Goal: Answer question/provide support: Share knowledge or assist other users

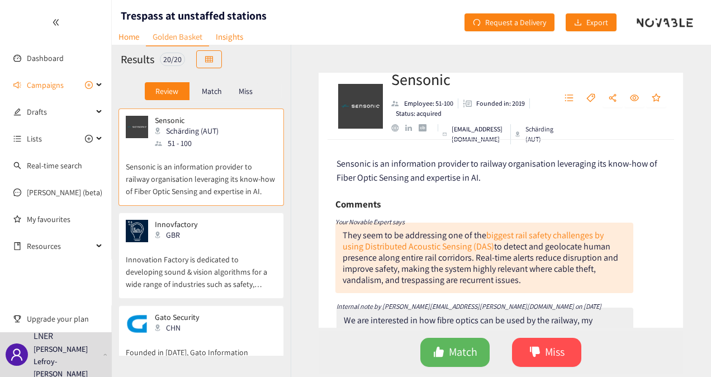
click at [208, 253] on p "Innovation Factory is dedicated to developing sound & vision algorithms for a w…" at bounding box center [201, 266] width 151 height 48
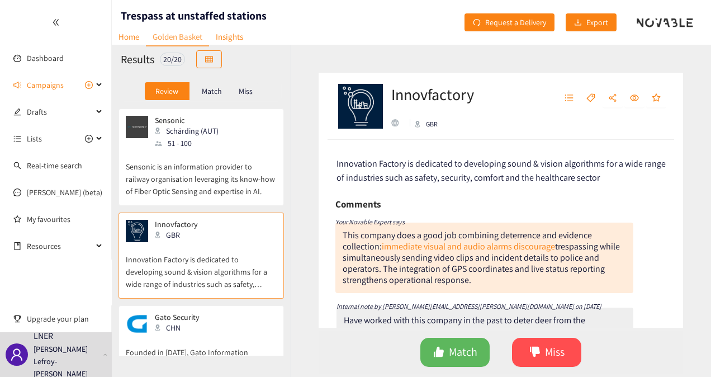
scroll to position [216, 0]
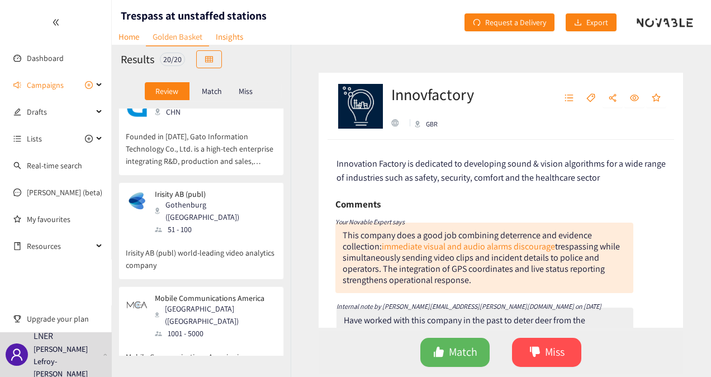
click at [240, 235] on p "Irisity AB (publ) world-leading video analytics company" at bounding box center [201, 253] width 151 height 36
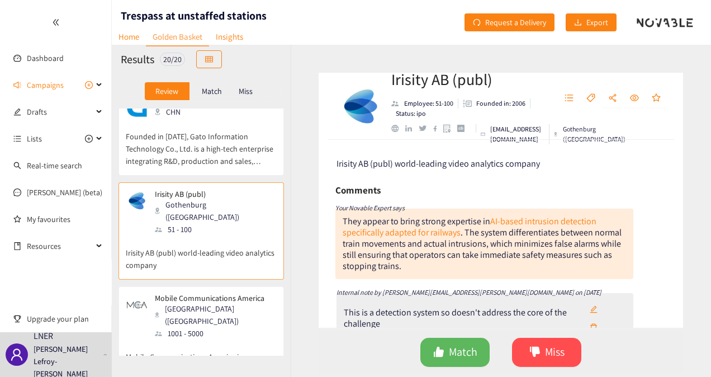
click at [251, 302] on div "[GEOGRAPHIC_DATA] ([GEOGRAPHIC_DATA])" at bounding box center [215, 314] width 121 height 25
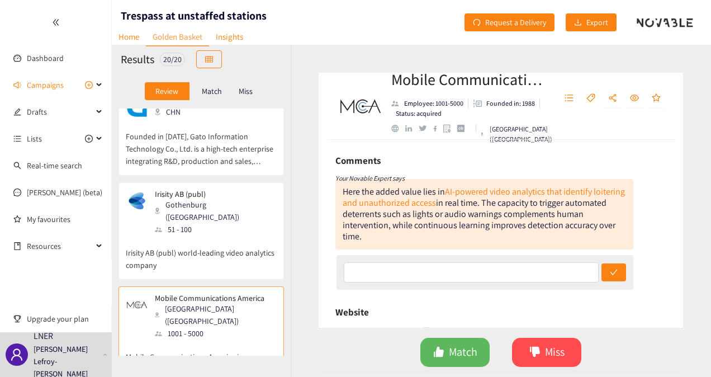
scroll to position [46, 0]
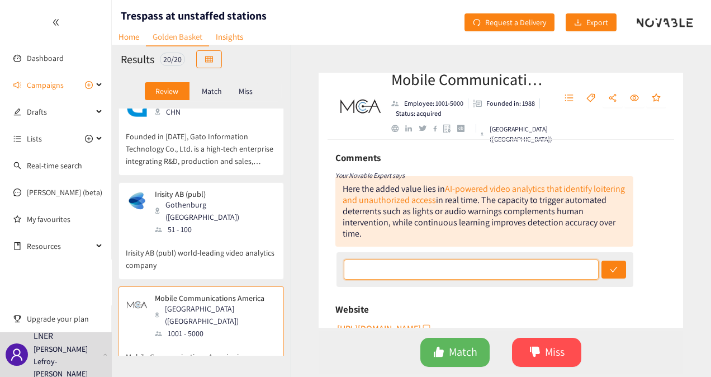
click at [385, 270] on input "text" at bounding box center [471, 269] width 255 height 20
type input "This might be of interest if we can show that a detection and deterrence system…"
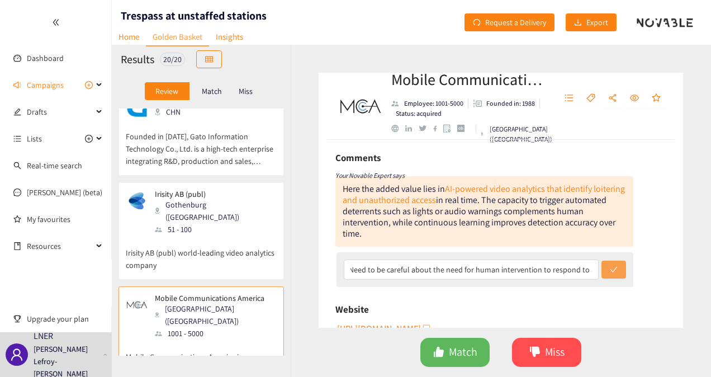
scroll to position [0, 0]
click at [618, 273] on button "submit" at bounding box center [613, 269] width 25 height 18
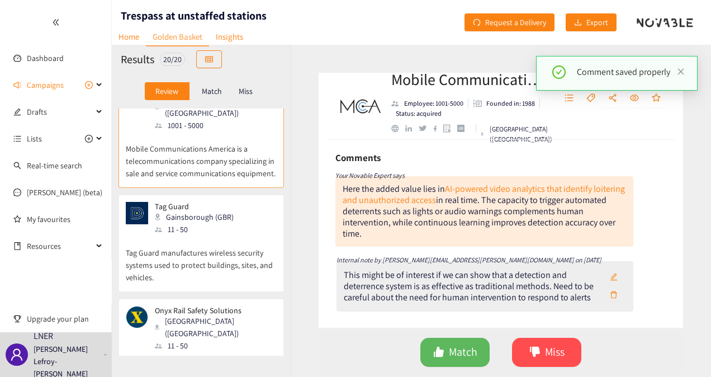
scroll to position [432, 0]
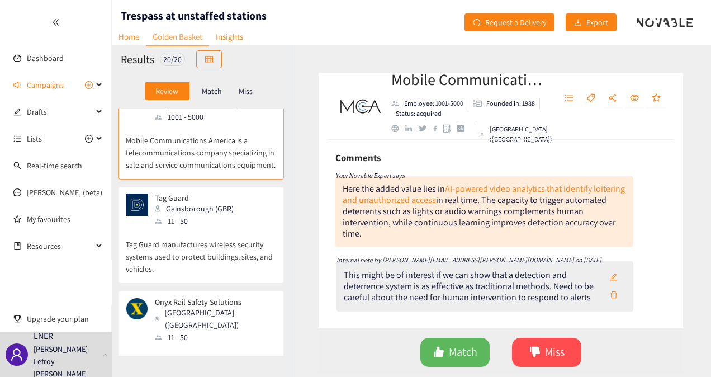
click at [242, 193] on div "Tag Guard Gainsborough ([GEOGRAPHIC_DATA]) 11 - 50" at bounding box center [201, 210] width 151 height 34
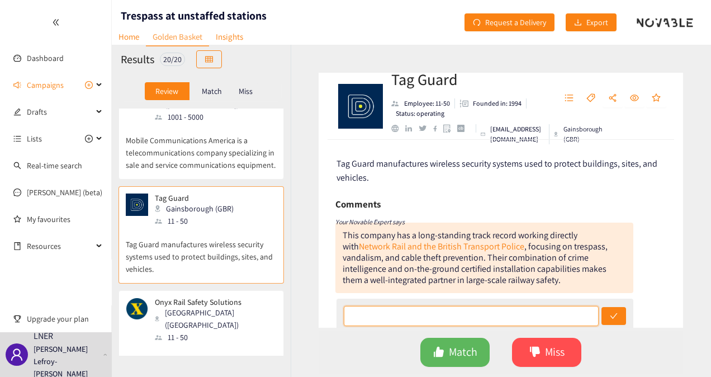
click at [368, 317] on input "text" at bounding box center [471, 316] width 255 height 20
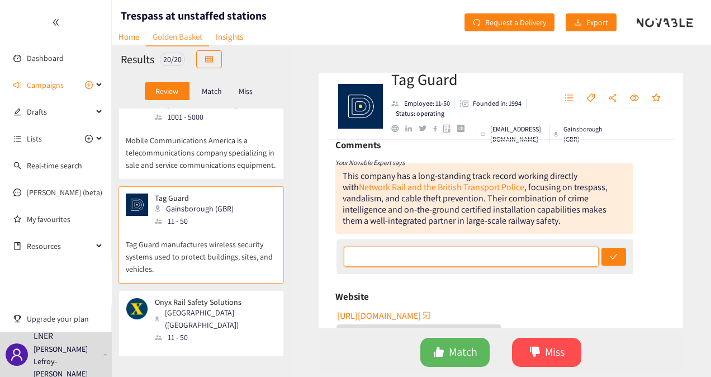
scroll to position [61, 0]
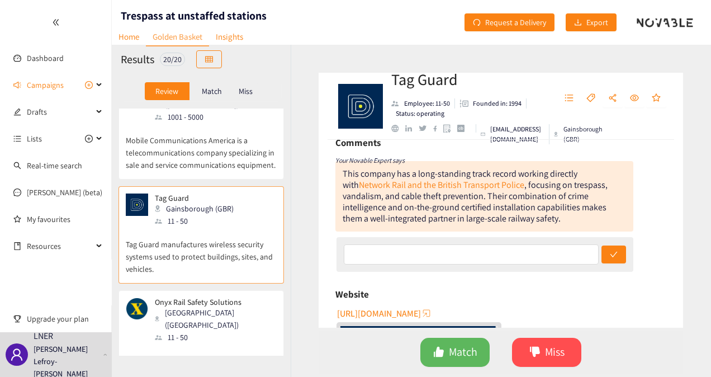
click at [396, 316] on span "[URL][DOMAIN_NAME]" at bounding box center [379, 313] width 84 height 14
click at [388, 254] on input "text" at bounding box center [471, 254] width 255 height 20
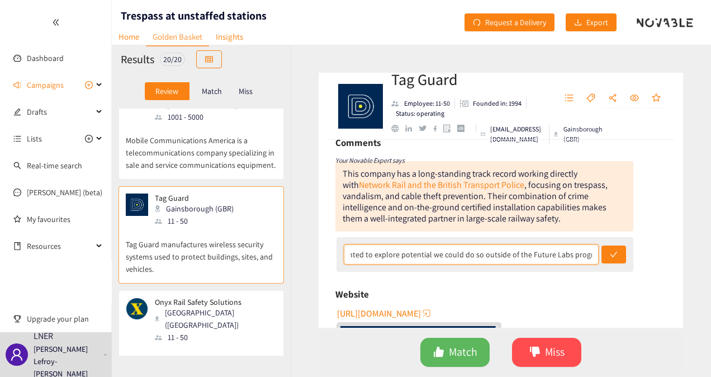
scroll to position [0, 488]
type input "It's not clear to me what products they might have for deterrence beyond smart …"
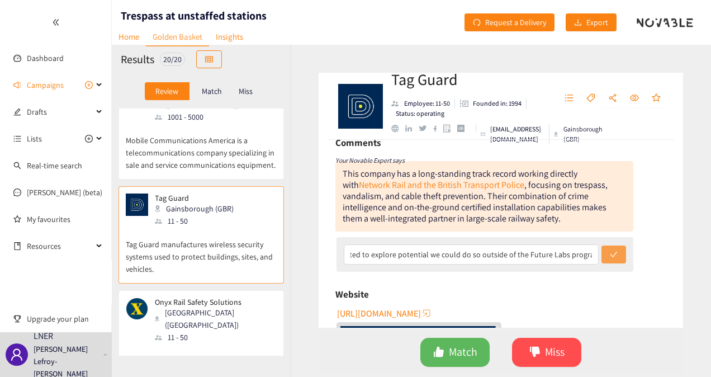
scroll to position [0, 0]
click at [610, 254] on icon "check" at bounding box center [613, 254] width 7 height 6
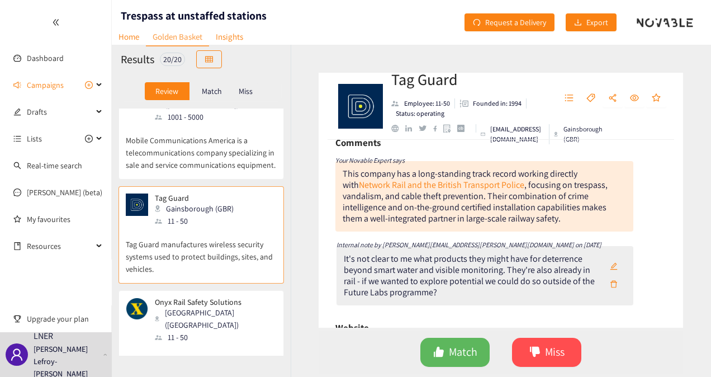
click at [207, 343] on p "Onyx Rail Safety Solutions is a comprehensive railroad monitoring and reporting…" at bounding box center [201, 367] width 151 height 48
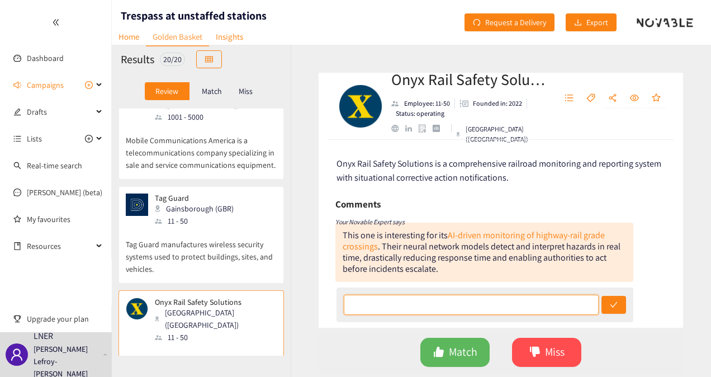
click at [391, 306] on input "text" at bounding box center [471, 304] width 255 height 20
type input "Again, this is detection and seems to rely on human intervention which is somet…"
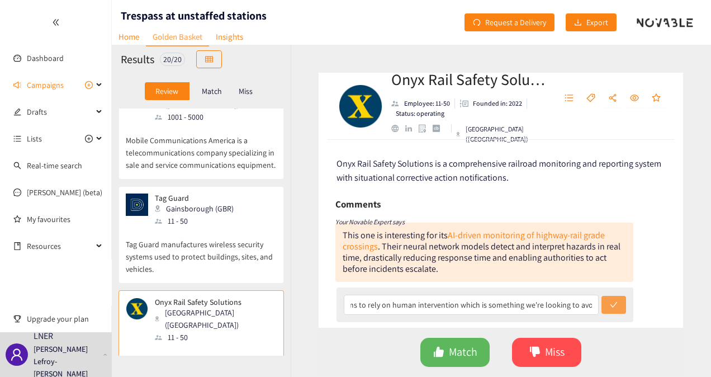
scroll to position [0, 0]
click at [602, 307] on button "submit" at bounding box center [613, 305] width 25 height 18
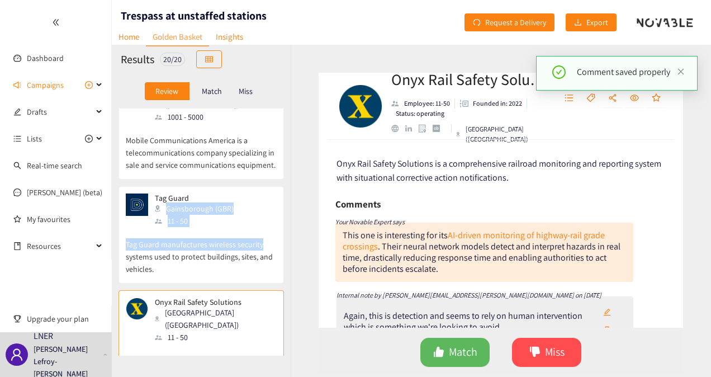
drag, startPoint x: 285, startPoint y: 184, endPoint x: 284, endPoint y: 204, distance: 20.1
click at [284, 204] on div "Sensonic Schärding (AUT) 51 - 100 Sensonic is an information provider to railwa…" at bounding box center [201, 231] width 179 height 247
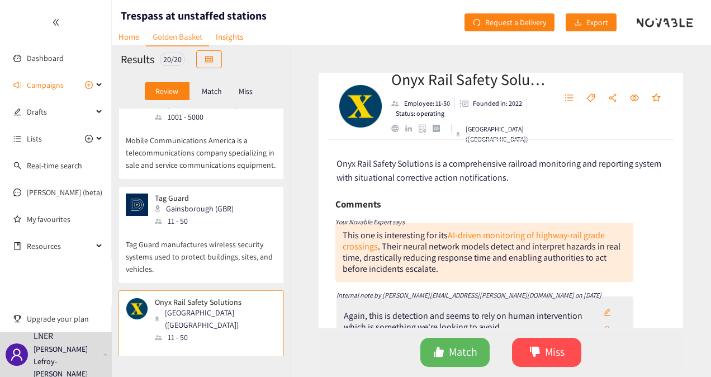
drag, startPoint x: 284, startPoint y: 204, endPoint x: 294, endPoint y: 225, distance: 22.2
click at [294, 225] on div "Onyx Rail Safety Solutions Employee: 11-50 Founded in: 2022 Status: operating […" at bounding box center [501, 211] width 420 height 332
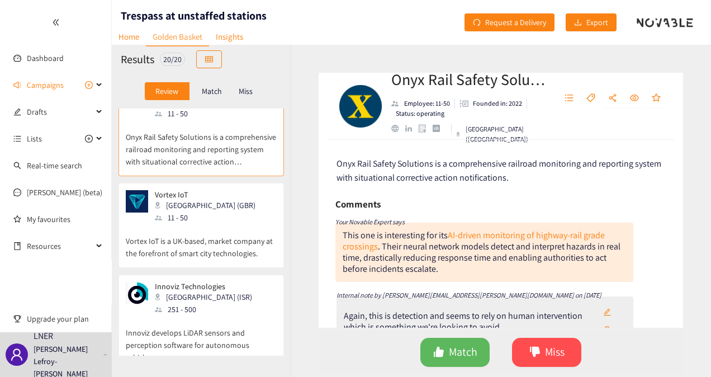
scroll to position [665, 0]
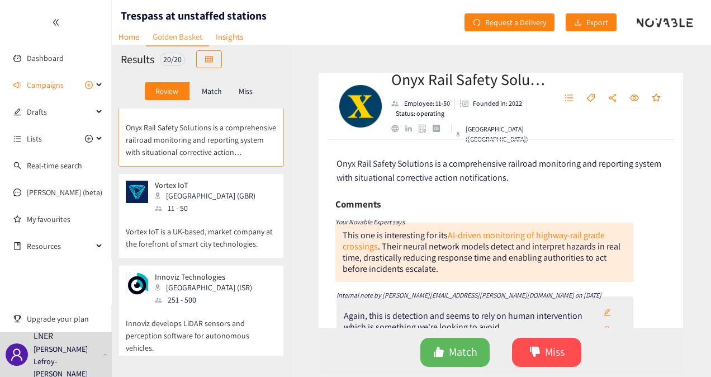
click at [238, 180] on div "Vortex IoT Swansea (GBR) 11 - 50" at bounding box center [201, 197] width 151 height 34
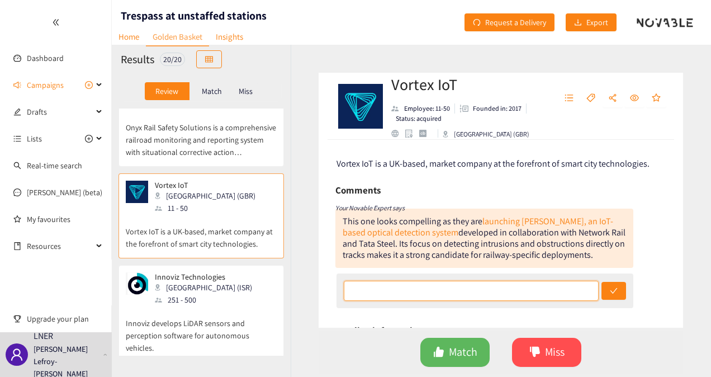
click at [359, 285] on input "text" at bounding box center [471, 290] width 255 height 20
type input "If they're already trialling with NwR not sure what else we could add?"
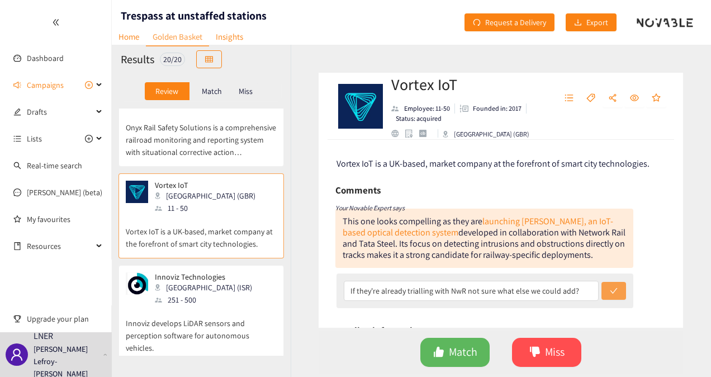
click at [617, 292] on button "submit" at bounding box center [613, 291] width 25 height 18
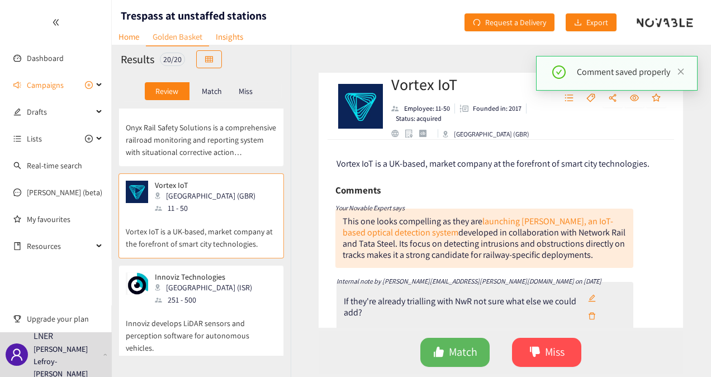
click at [244, 272] on div "Innoviz Technologies [GEOGRAPHIC_DATA] (ISR) 251 - 500" at bounding box center [201, 289] width 151 height 34
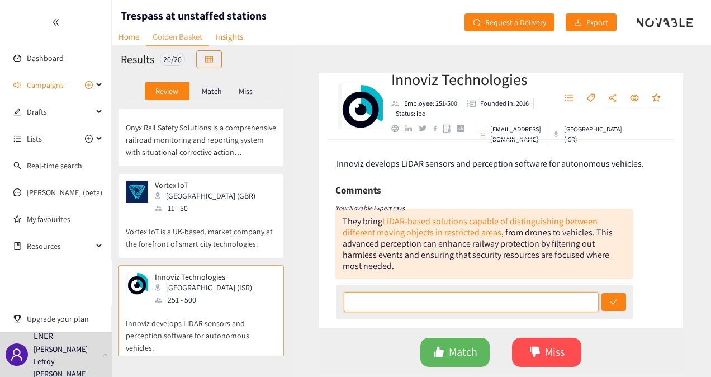
click at [396, 297] on input "text" at bounding box center [471, 302] width 255 height 20
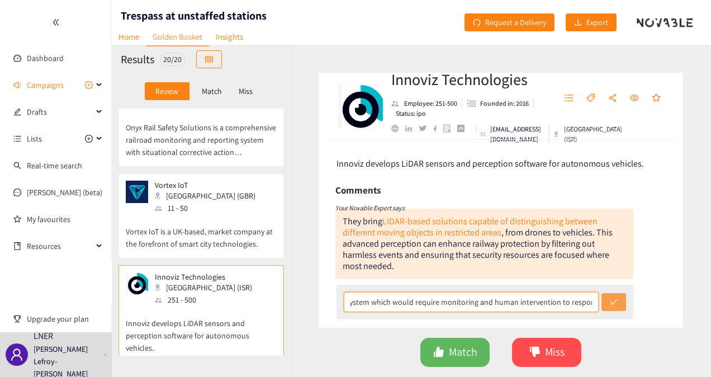
type input "Another detection system which would require monitoring and human intervention …"
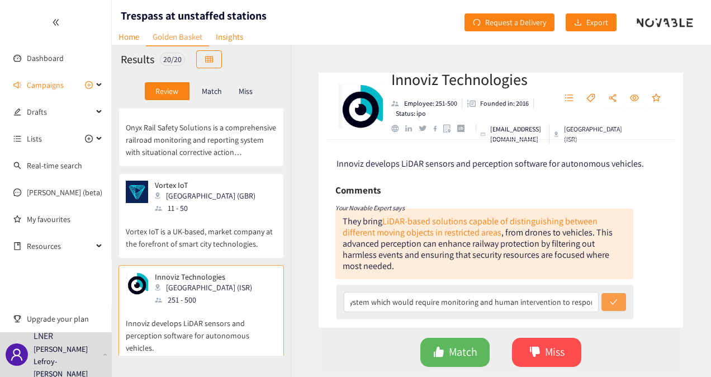
scroll to position [0, 0]
click at [612, 306] on span "check" at bounding box center [614, 302] width 8 height 9
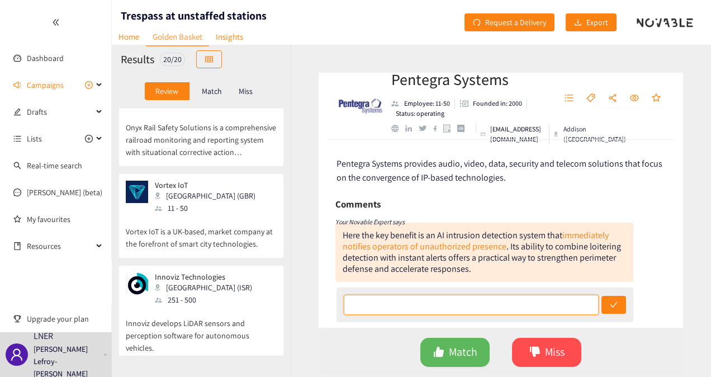
click at [401, 304] on input "text" at bounding box center [471, 304] width 255 height 20
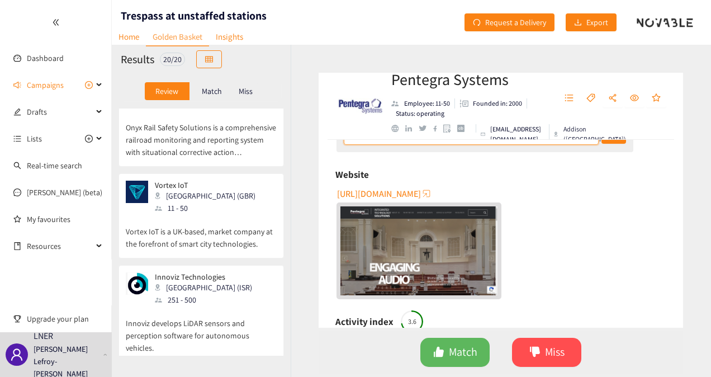
scroll to position [171, 0]
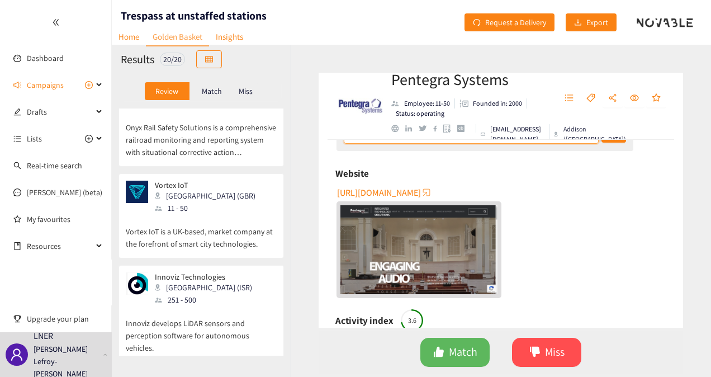
type input "Reliant on human intervention to respond to incidents which we would rather pre…"
click at [401, 191] on span "[URL][DOMAIN_NAME]" at bounding box center [379, 192] width 84 height 14
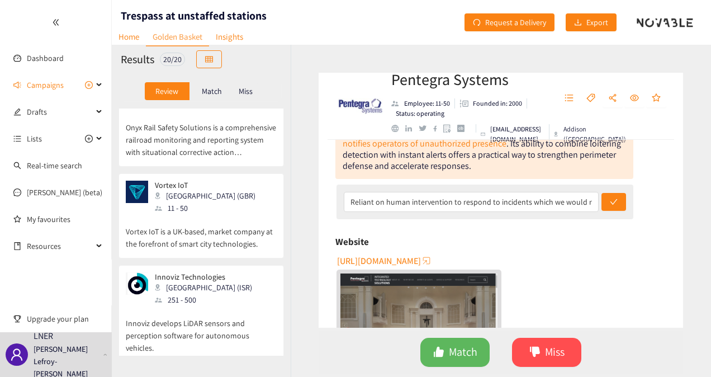
scroll to position [93, 0]
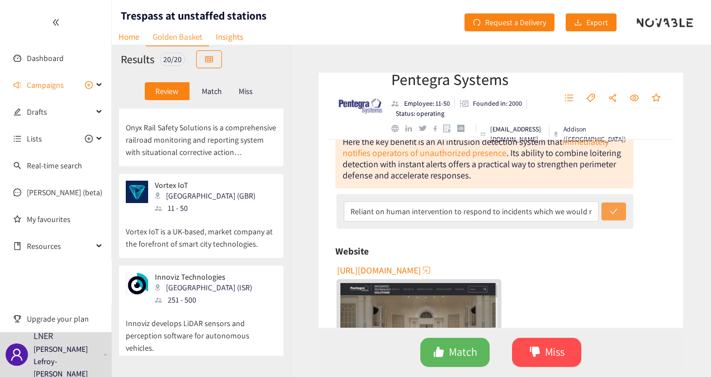
click at [610, 210] on icon "check" at bounding box center [614, 211] width 8 height 8
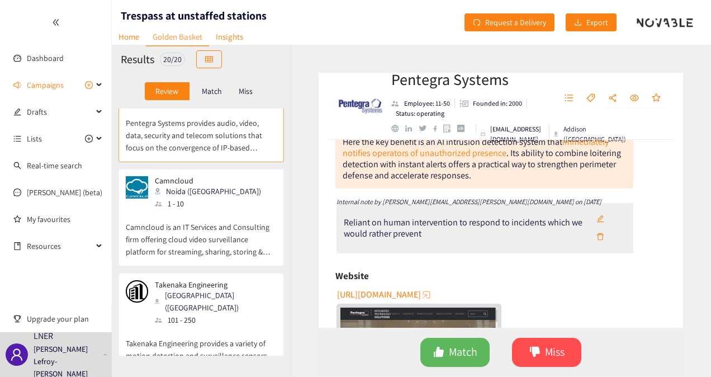
scroll to position [972, 0]
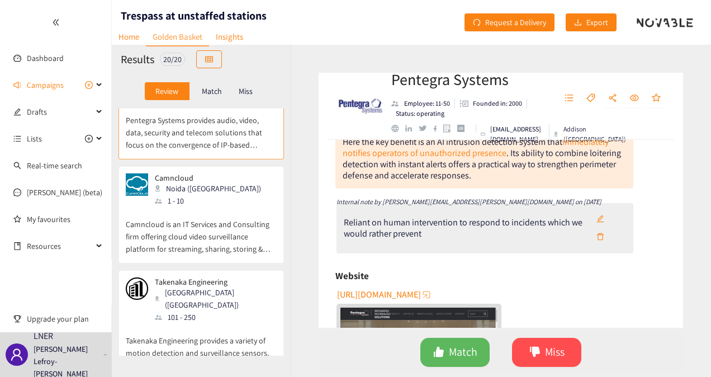
click at [234, 173] on div "Camncloud Noida ([GEOGRAPHIC_DATA]) 1 - 10" at bounding box center [201, 190] width 151 height 34
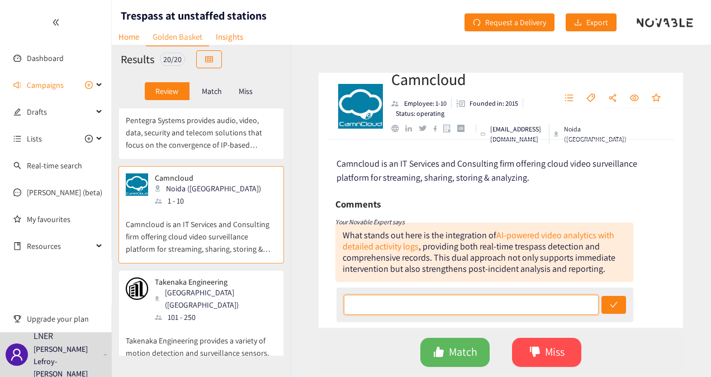
click at [388, 309] on input "text" at bounding box center [471, 304] width 255 height 20
type input "We're not able to provide immediate intervention - which is kind of the point o…"
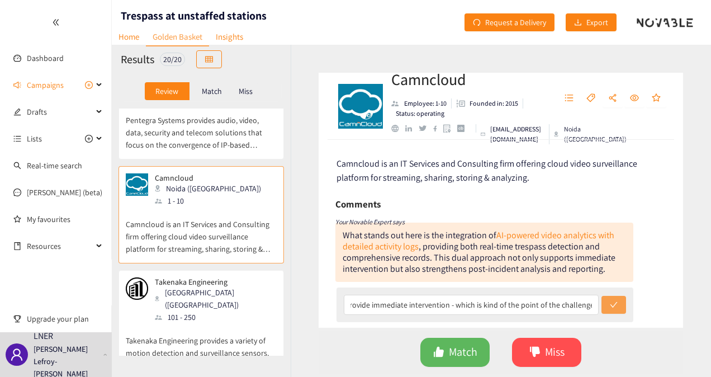
scroll to position [0, 0]
click at [615, 307] on button "submit" at bounding box center [613, 305] width 25 height 18
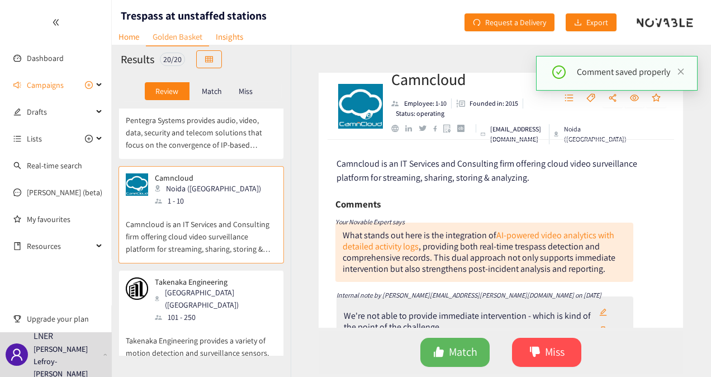
click at [249, 277] on div "Takenaka Engineering [GEOGRAPHIC_DATA] ([GEOGRAPHIC_DATA]) 101 - 250" at bounding box center [201, 300] width 151 height 46
